Goal: Task Accomplishment & Management: Use online tool/utility

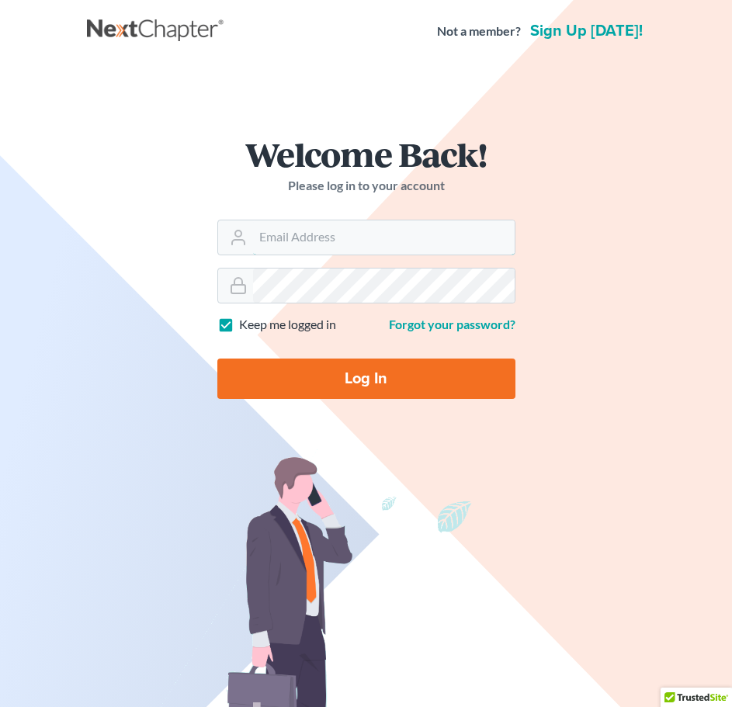
type input "[PERSON_NAME][EMAIL_ADDRESS][DOMAIN_NAME]"
click at [359, 379] on input "Log In" at bounding box center [366, 378] width 298 height 40
type input "Thinking..."
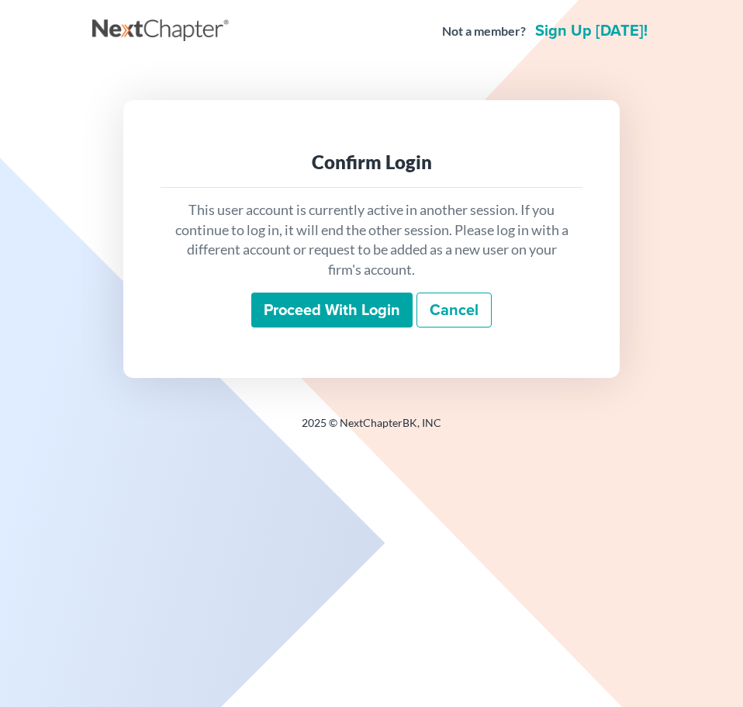
click at [347, 315] on input "Proceed with login" at bounding box center [331, 311] width 161 height 36
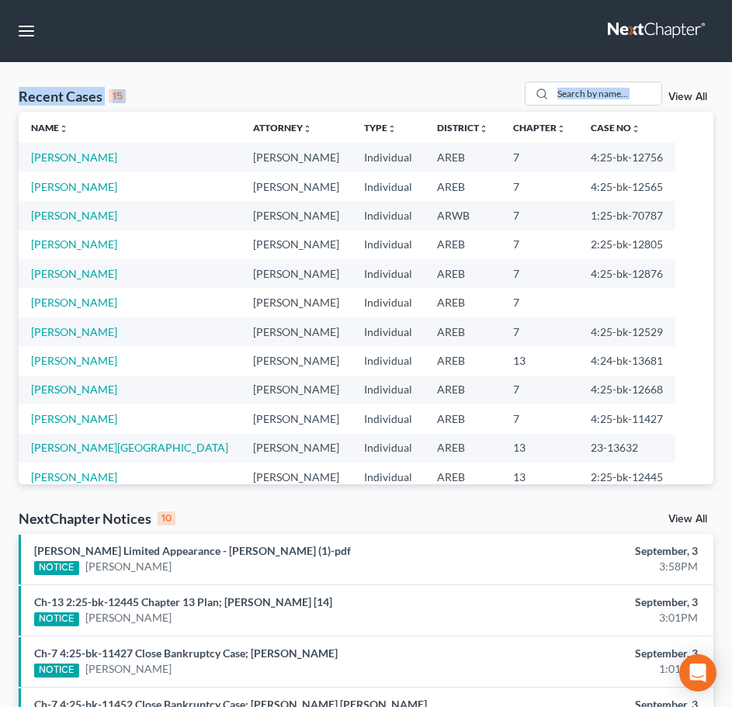
drag, startPoint x: 10, startPoint y: 78, endPoint x: -57, endPoint y: 136, distance: 88.6
